Goal: Find specific page/section: Find specific page/section

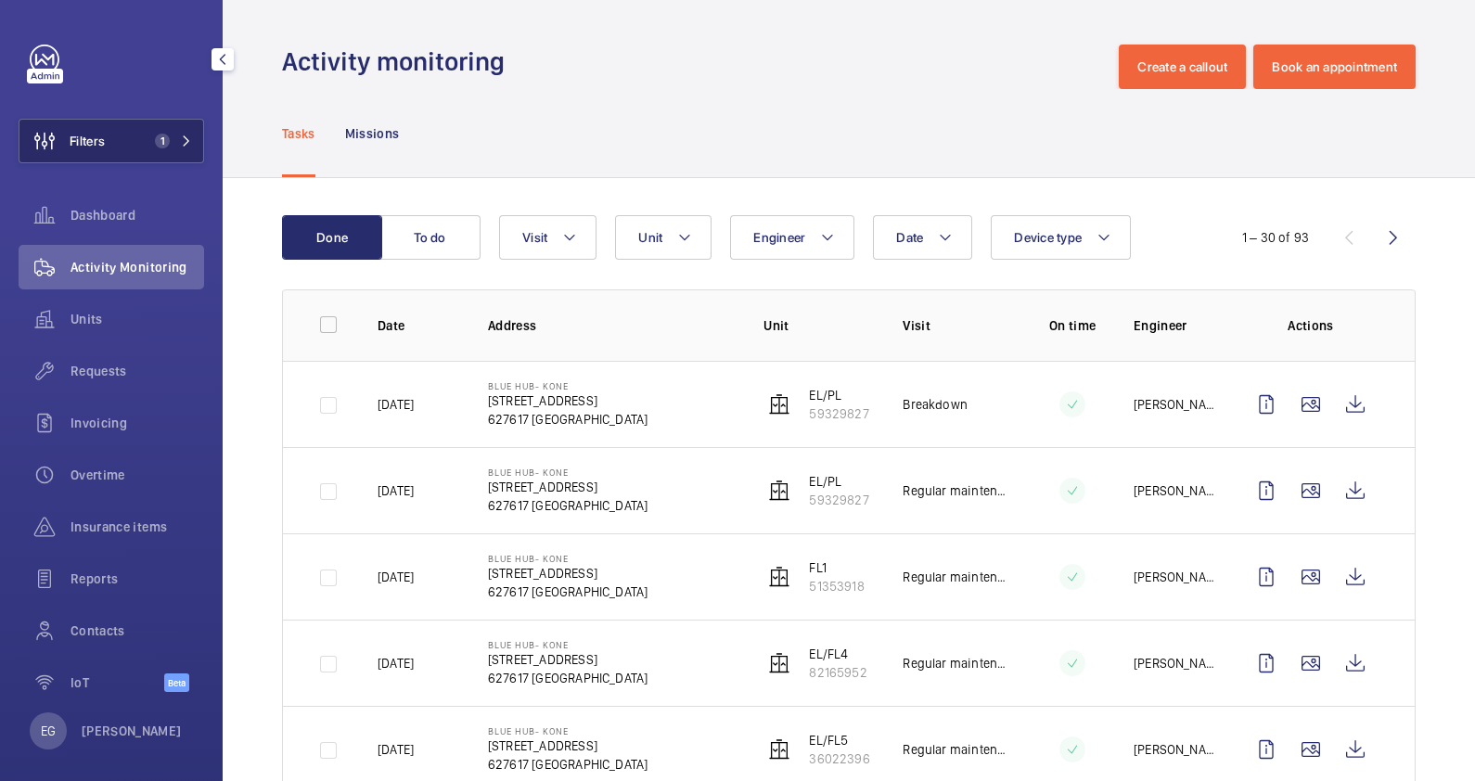
click at [181, 135] on mat-icon at bounding box center [186, 140] width 11 height 11
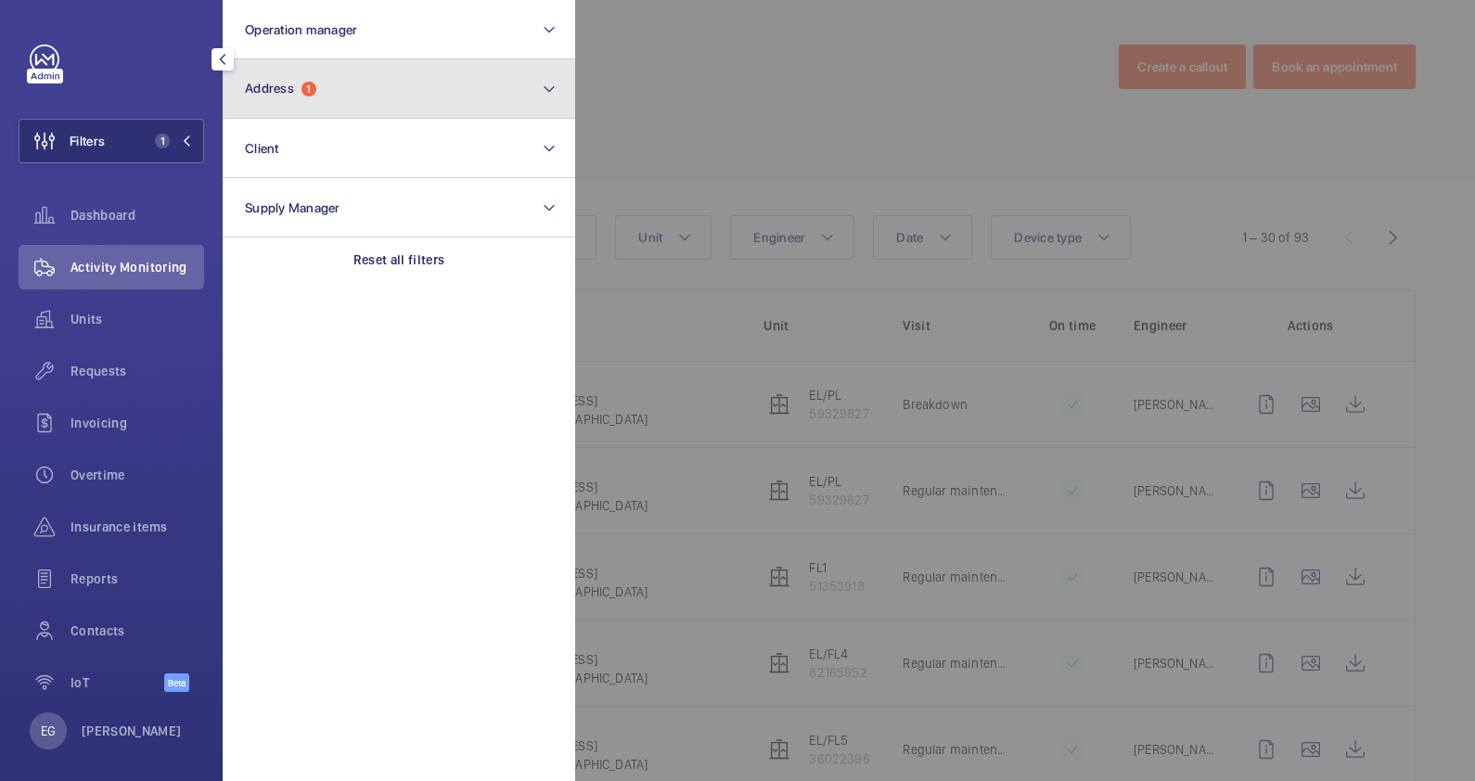
click at [343, 97] on button "Address 1" at bounding box center [399, 88] width 353 height 59
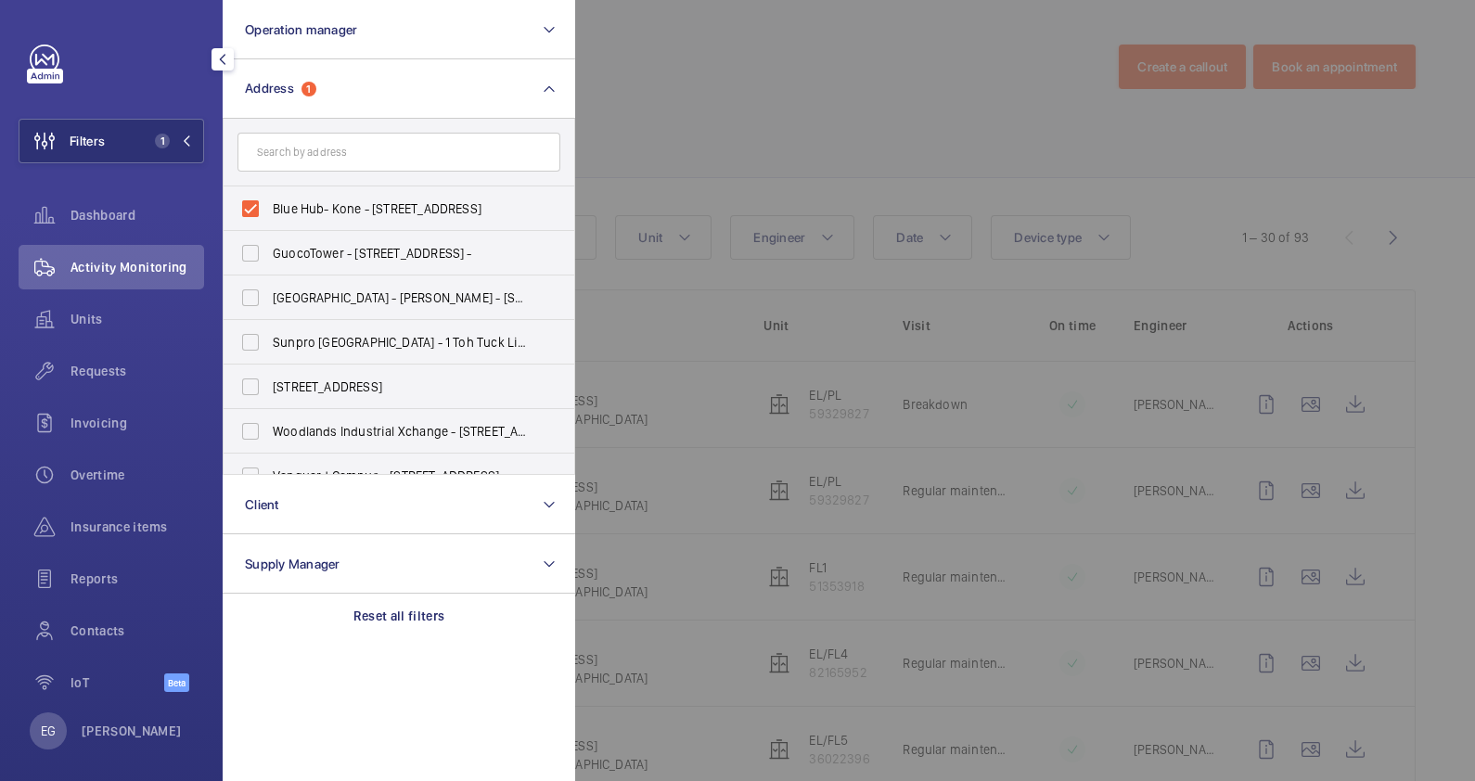
click at [339, 208] on span "Blue Hub- Kone - [STREET_ADDRESS]" at bounding box center [400, 208] width 255 height 19
click at [269, 208] on input "Blue Hub- Kone - [STREET_ADDRESS]" at bounding box center [250, 208] width 37 height 37
checkbox input "false"
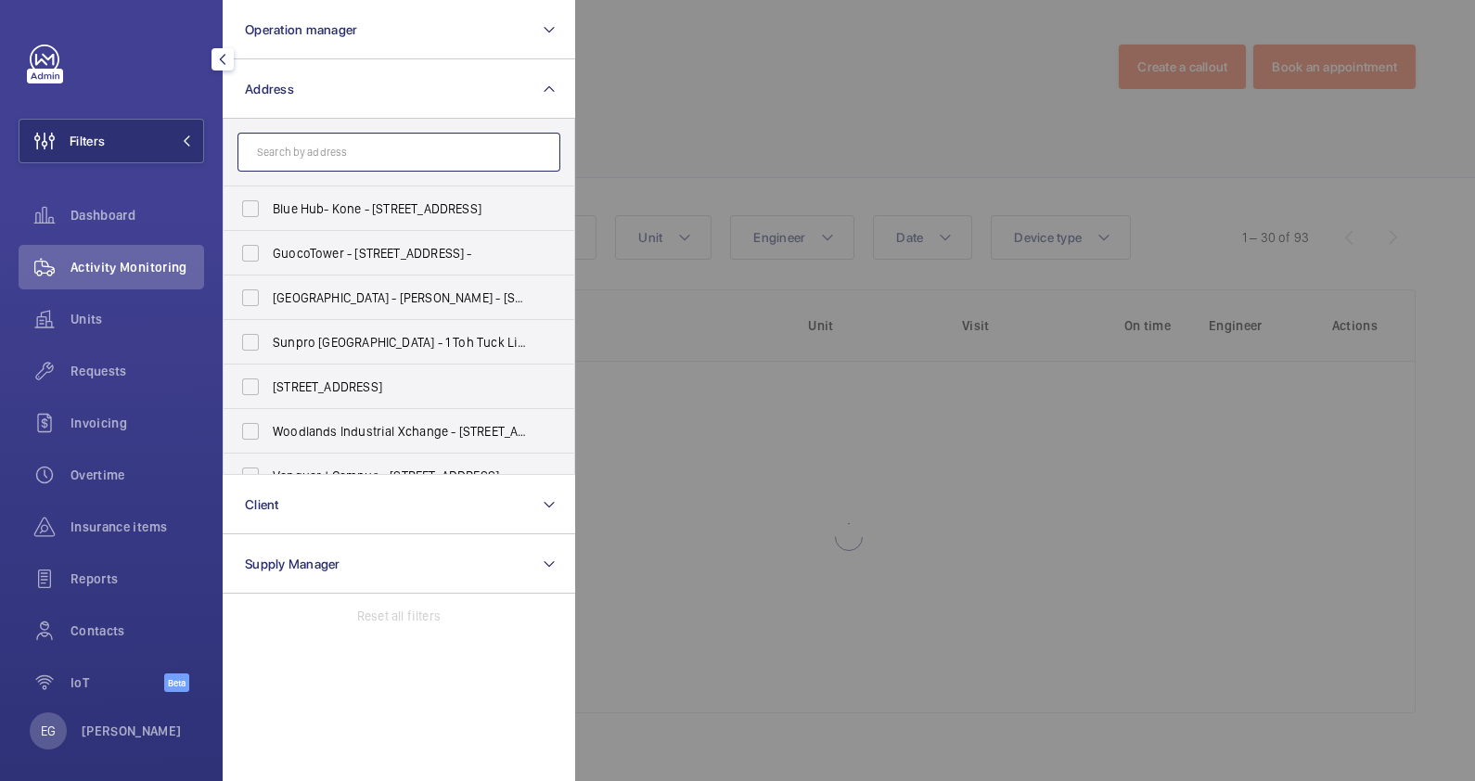
click at [357, 162] on input "text" at bounding box center [398, 152] width 323 height 39
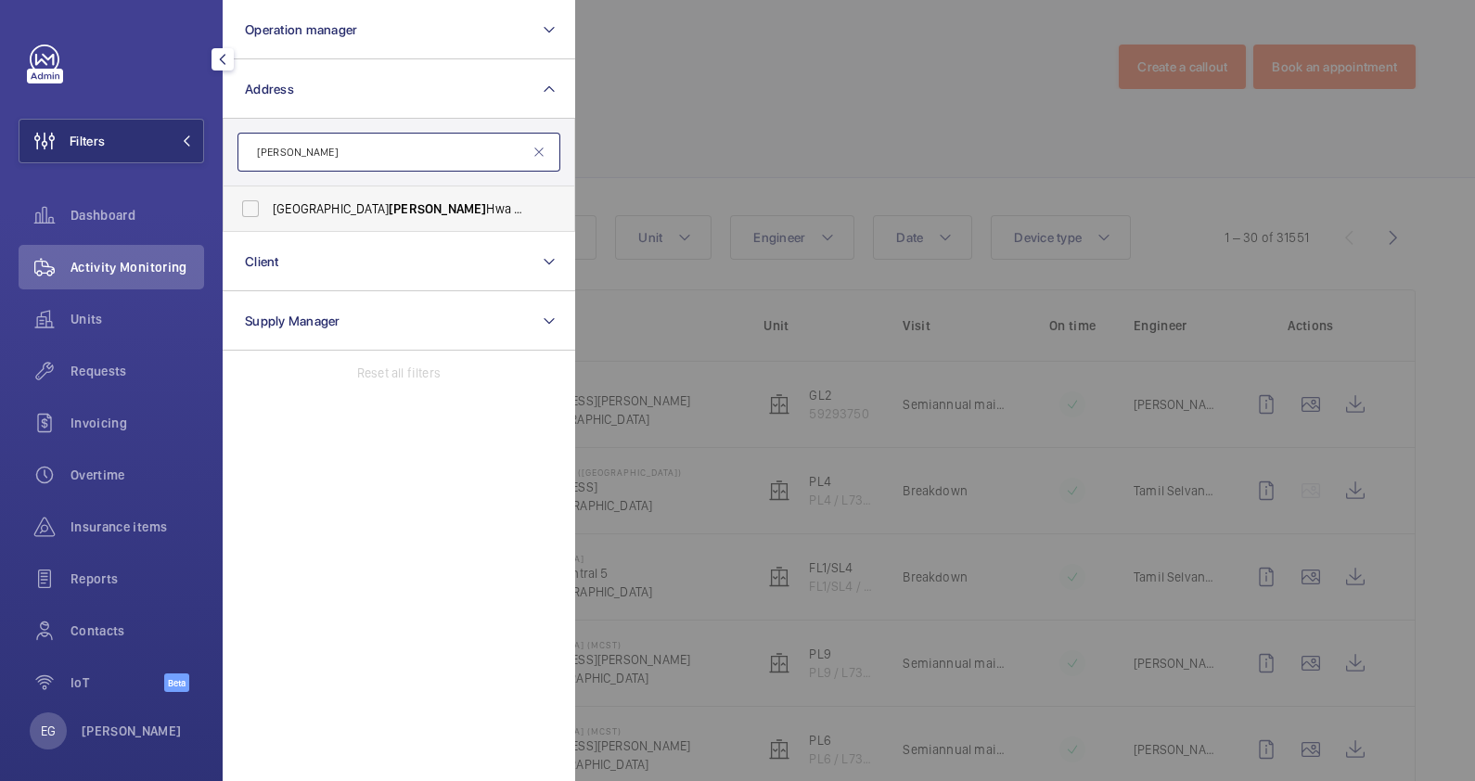
type input "[PERSON_NAME]"
click at [389, 203] on span "[PERSON_NAME]" at bounding box center [437, 208] width 97 height 15
click at [269, 203] on input "[GEOGRAPHIC_DATA] [PERSON_NAME][GEOGRAPHIC_DATA] - [PERSON_NAME][GEOGRAPHIC_DAT…" at bounding box center [250, 208] width 37 height 37
checkbox input "true"
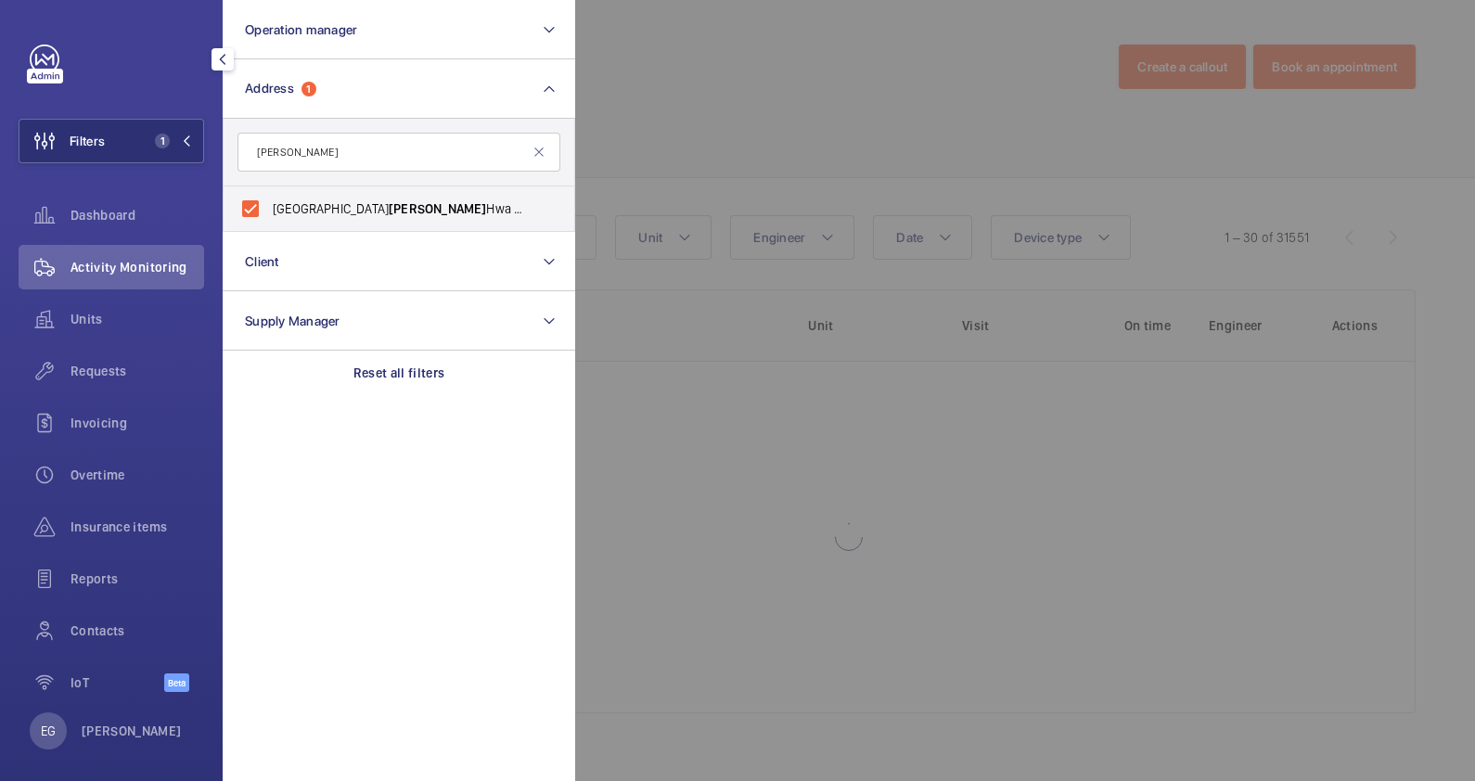
click at [684, 114] on div at bounding box center [1312, 390] width 1475 height 781
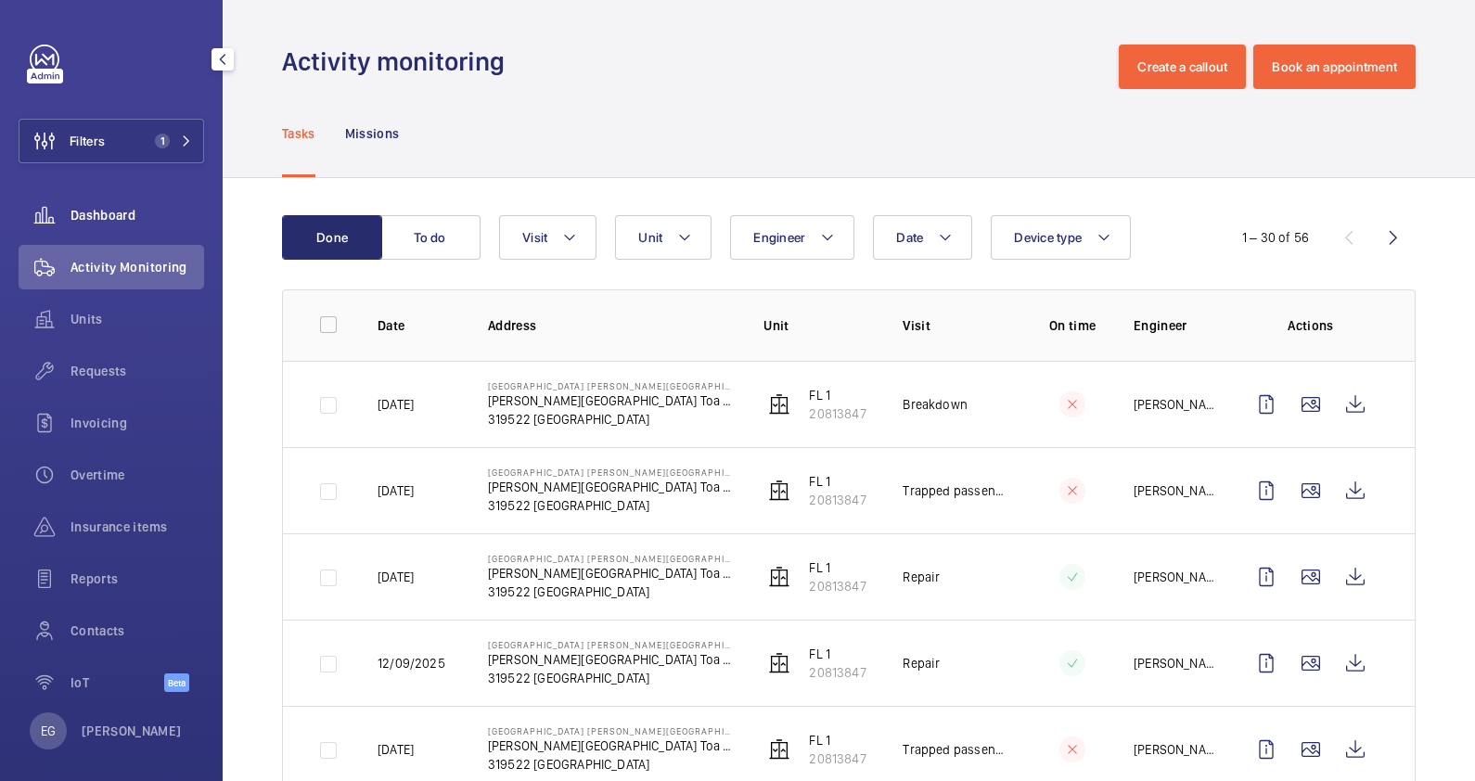
click at [133, 209] on span "Dashboard" at bounding box center [138, 215] width 134 height 19
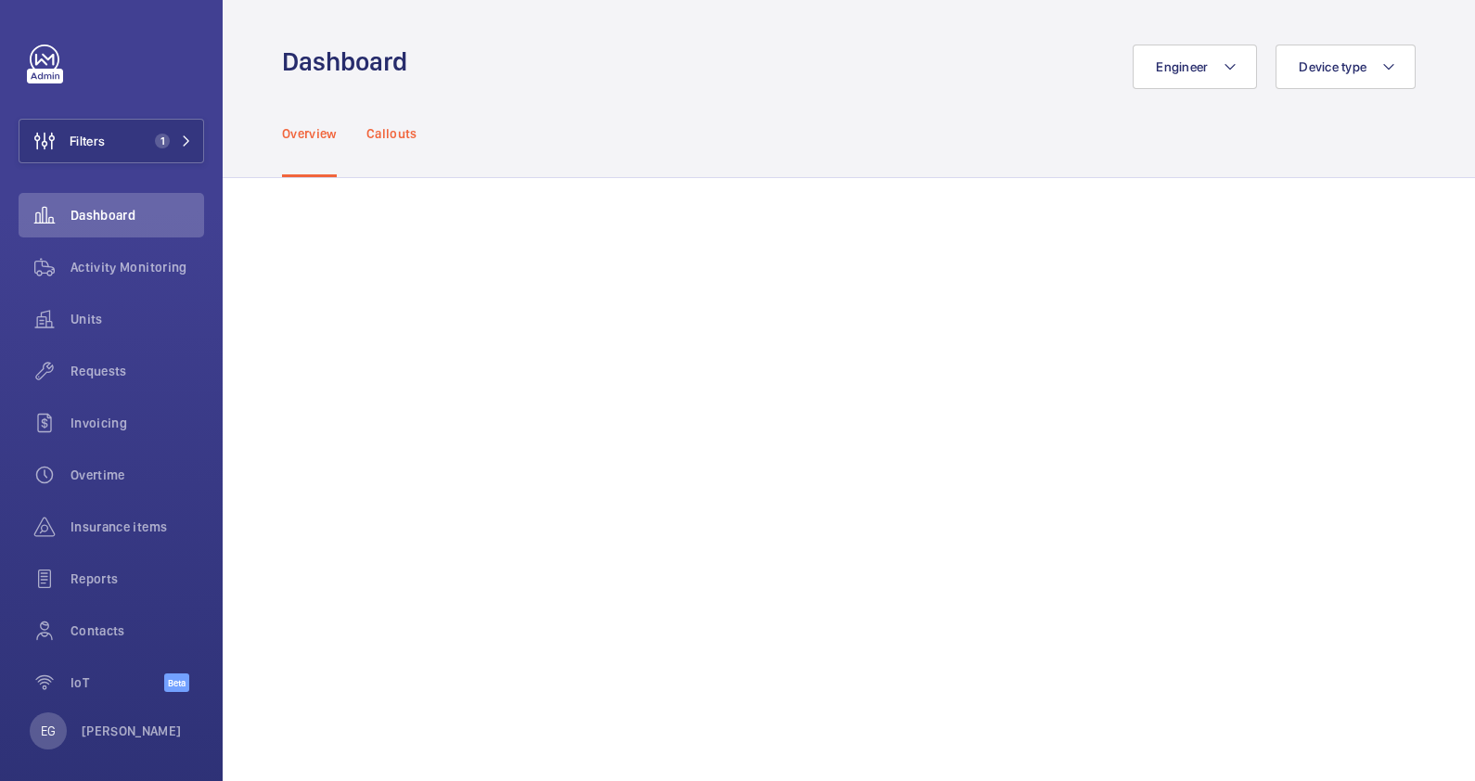
click at [394, 130] on p "Callouts" at bounding box center [391, 133] width 51 height 19
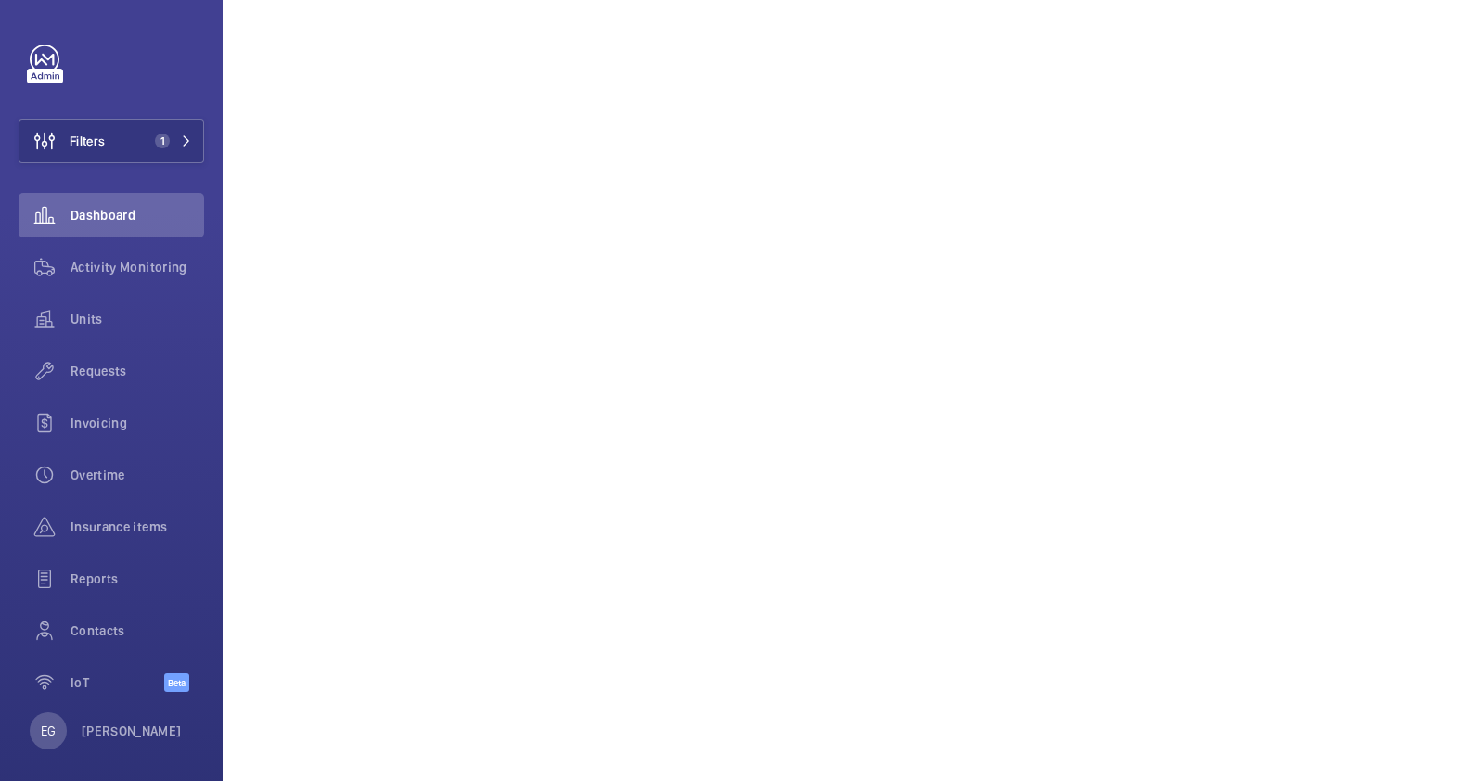
scroll to position [974, 0]
